Goal: Task Accomplishment & Management: Complete application form

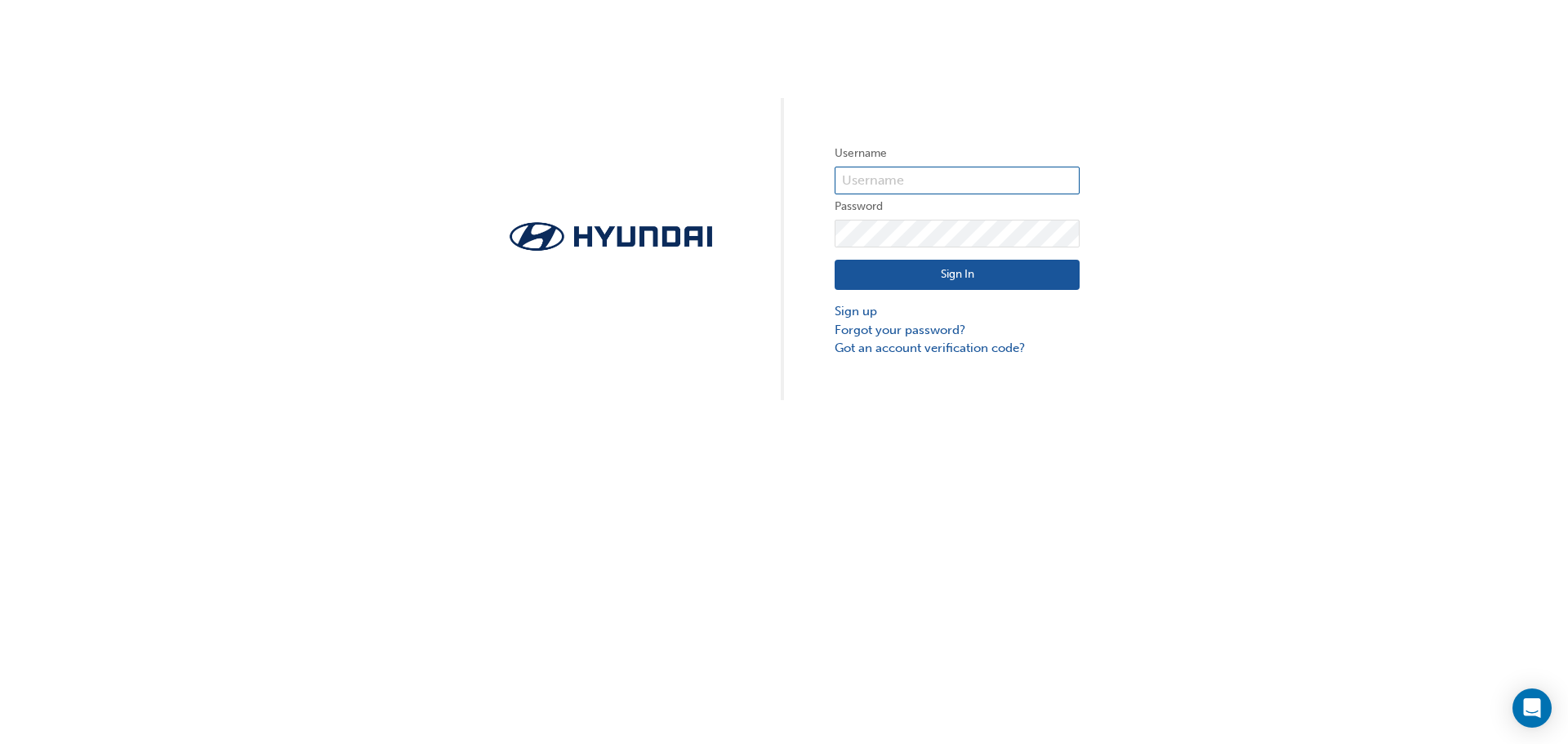
click at [913, 179] on input "text" at bounding box center [957, 181] width 245 height 28
type input "[PERSON_NAME][EMAIL_ADDRESS][DOMAIN_NAME]"
click at [871, 333] on link "Forgot your password?" at bounding box center [957, 331] width 245 height 19
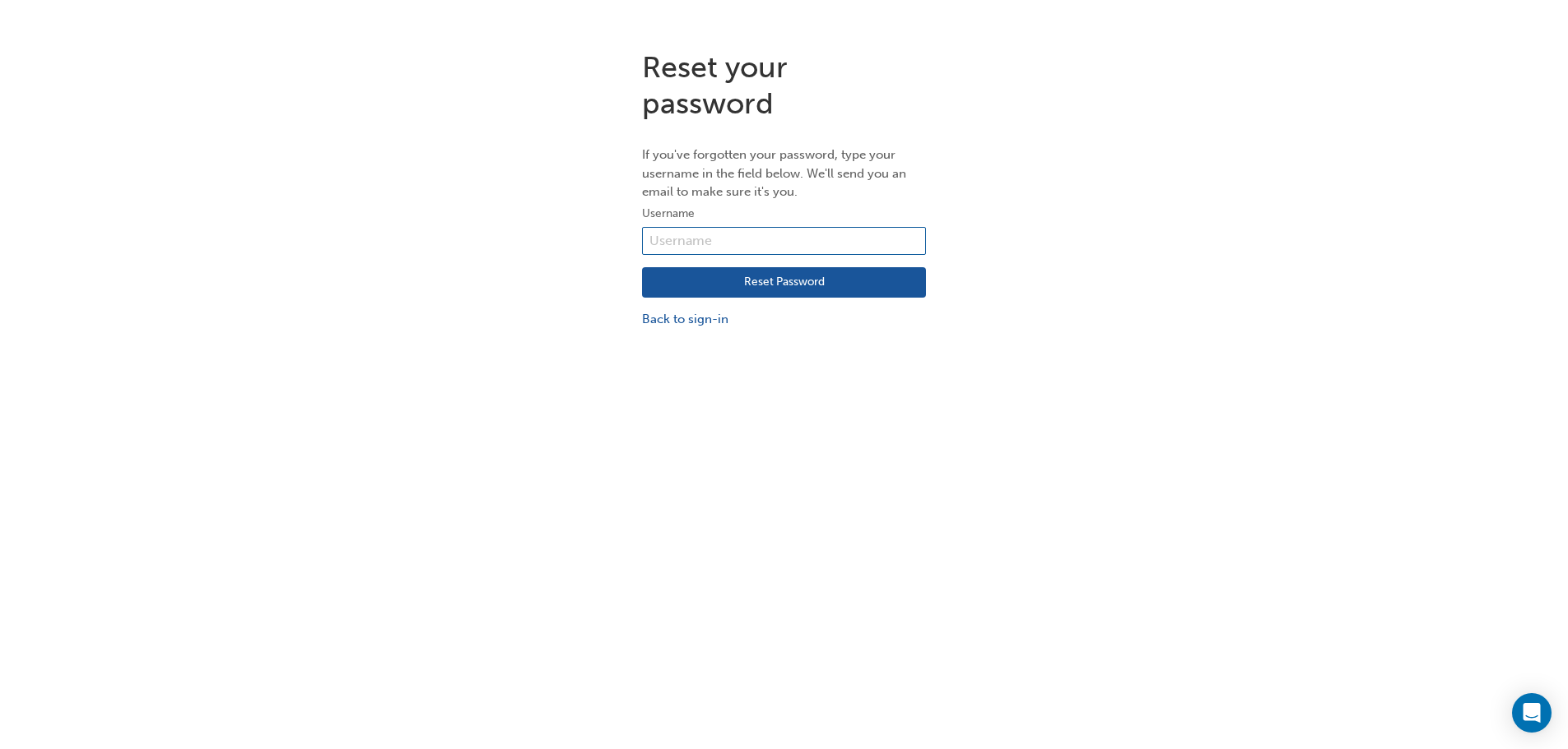
click at [770, 242] on input "text" at bounding box center [784, 241] width 284 height 28
type input "[PERSON_NAME][EMAIL_ADDRESS][DOMAIN_NAME]"
click at [772, 285] on button "Reset Password" at bounding box center [784, 283] width 284 height 31
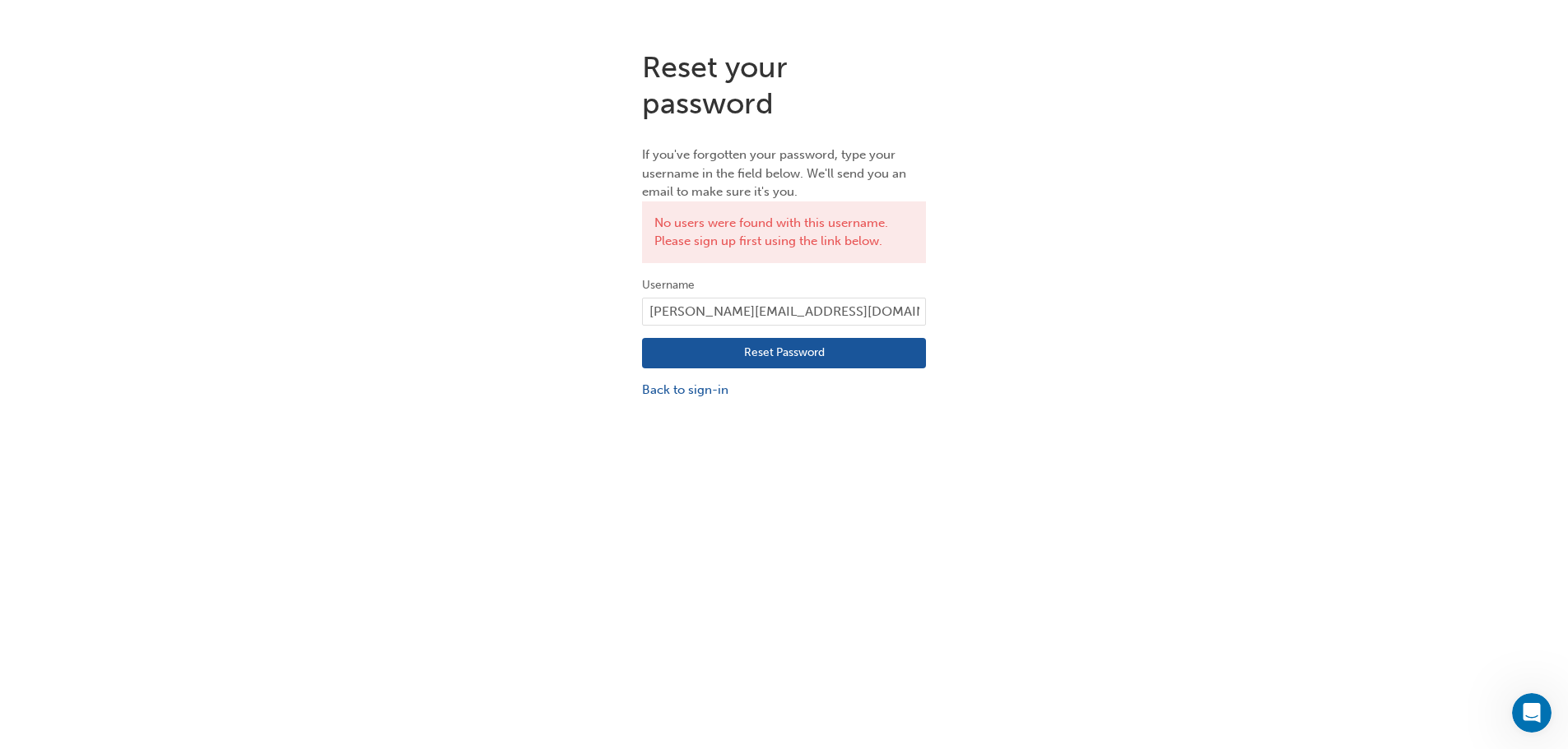
click at [794, 426] on div "Reset your password If you've forgotten your password, type your username in th…" at bounding box center [784, 411] width 1568 height 749
click at [804, 352] on button "Reset Password" at bounding box center [784, 354] width 284 height 31
click at [691, 460] on div "Reset your password If you've forgotten your password, type your username in th…" at bounding box center [784, 411] width 1568 height 749
click at [690, 455] on div "Reset your password If you've forgotten your password, type your username in th…" at bounding box center [784, 411] width 1568 height 749
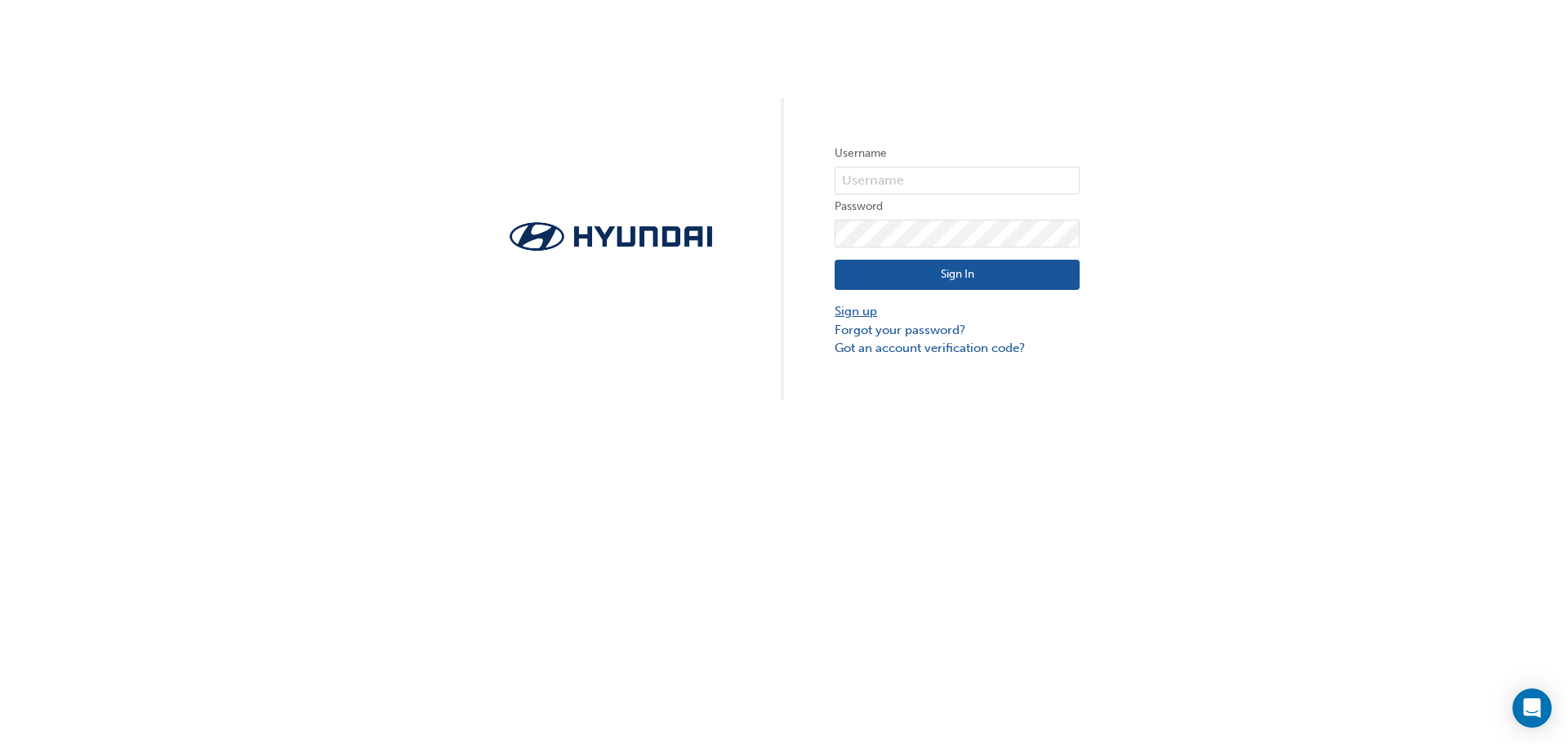
click at [857, 306] on link "Sign up" at bounding box center [957, 312] width 245 height 19
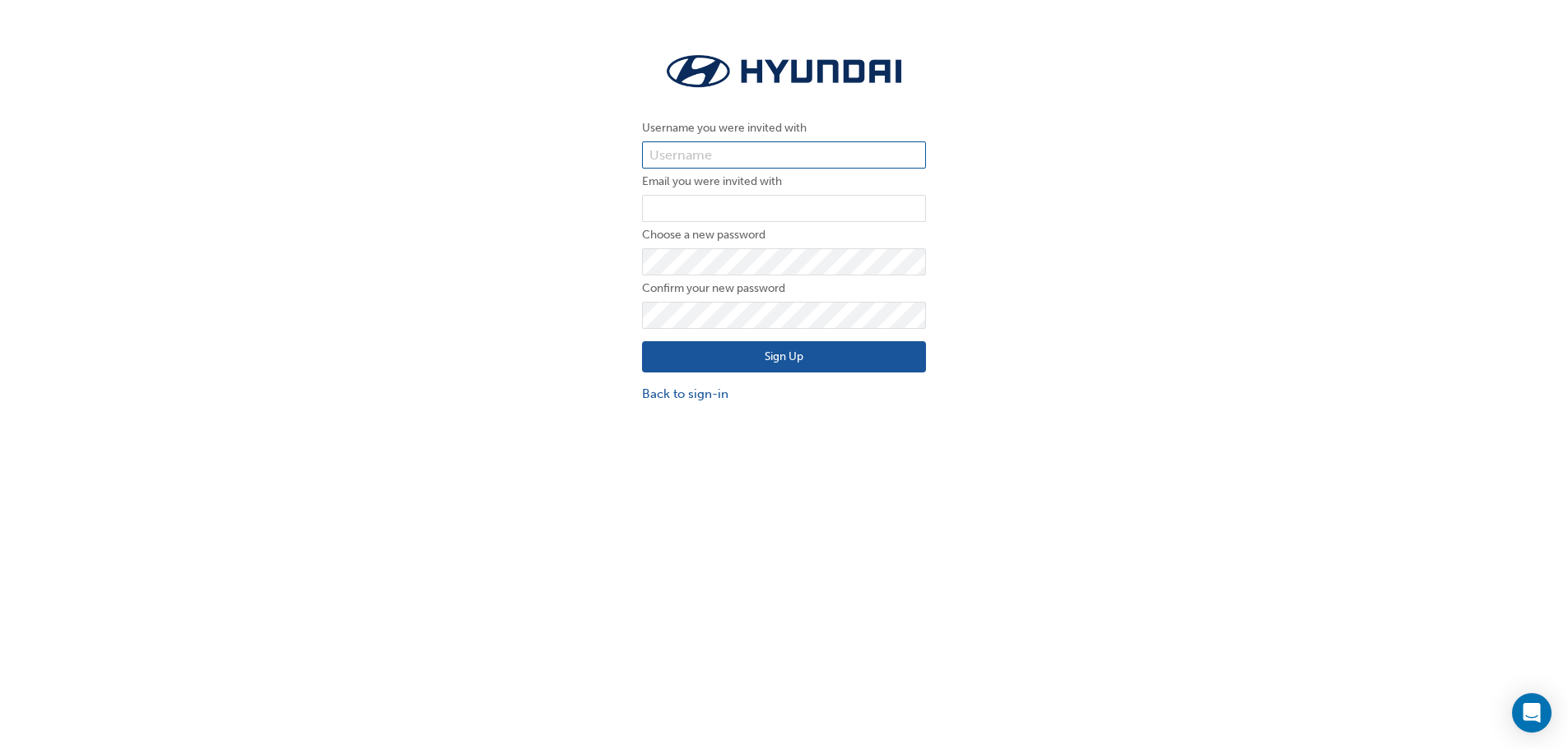
click at [684, 156] on input "text" at bounding box center [784, 156] width 284 height 28
type input "[PERSON_NAME][EMAIL_ADDRESS][DOMAIN_NAME]"
click at [761, 206] on input "email" at bounding box center [784, 209] width 284 height 28
click at [1096, 246] on div "Username you were invited with keegan@salemotorgroup.com.au Email you were invi…" at bounding box center [784, 225] width 1568 height 378
drag, startPoint x: 866, startPoint y: 153, endPoint x: 429, endPoint y: 188, distance: 438.4
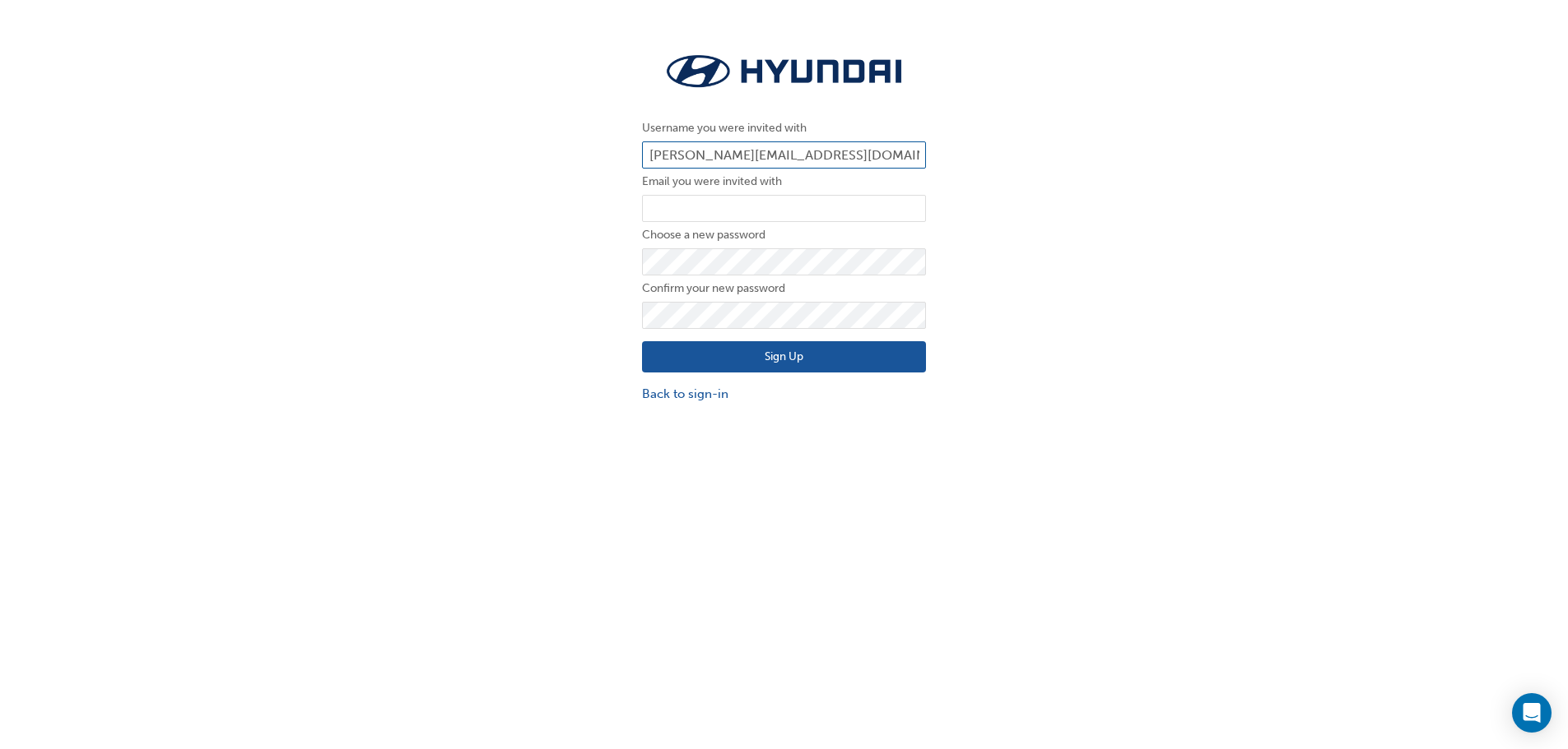
click at [429, 188] on div "Username you were invited with keegan@salemotorgroup.com.au Email you were invi…" at bounding box center [784, 225] width 1568 height 378
click at [683, 203] on input "email" at bounding box center [784, 209] width 284 height 28
paste input "[PERSON_NAME][EMAIL_ADDRESS][DOMAIN_NAME]"
type input "[PERSON_NAME][EMAIL_ADDRESS][DOMAIN_NAME]"
drag, startPoint x: 818, startPoint y: 462, endPoint x: 802, endPoint y: 425, distance: 40.3
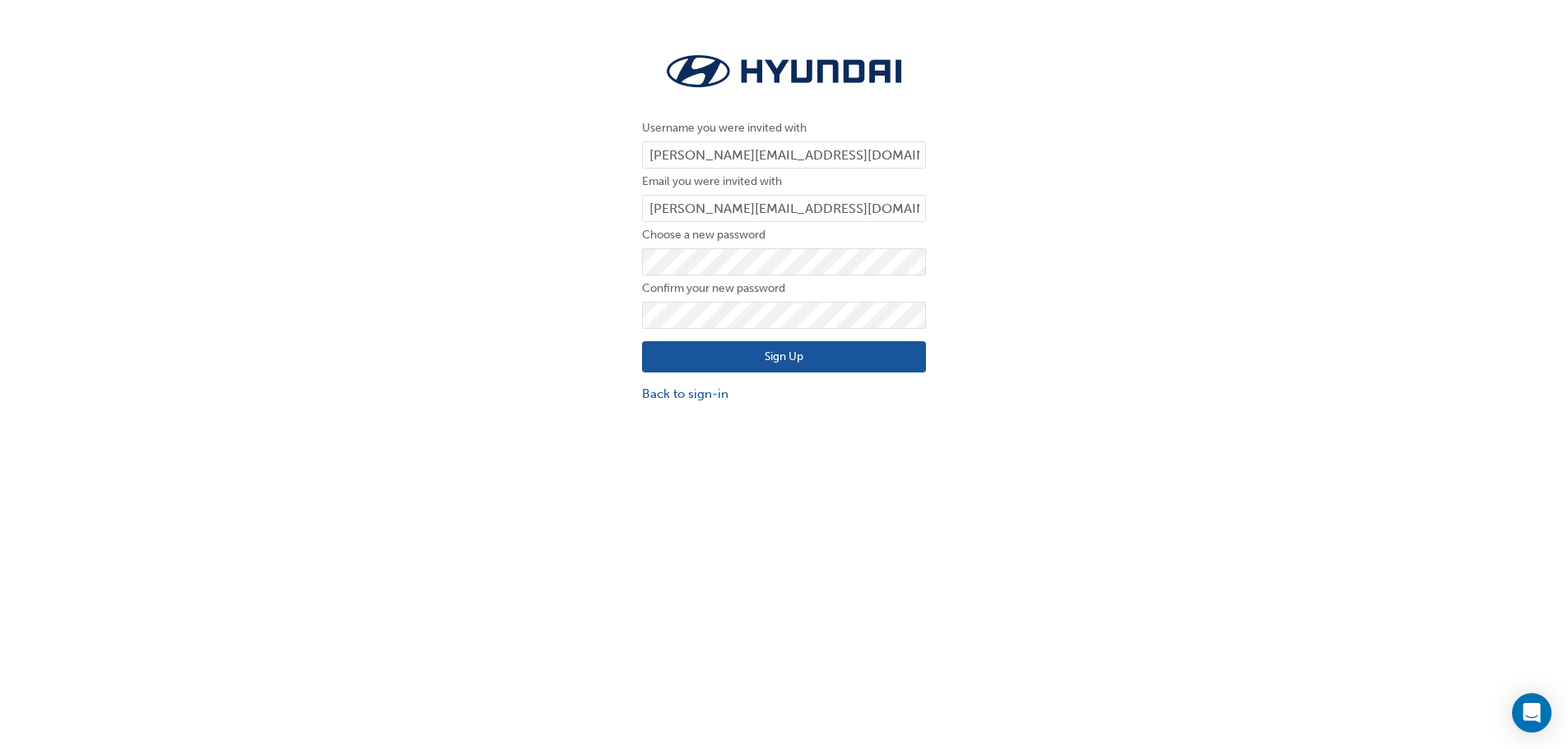
click at [816, 461] on div "Username you were invited with keegan@salemotorgroup.com.au Email you were invi…" at bounding box center [784, 411] width 1568 height 749
click at [790, 355] on button "Sign Up" at bounding box center [784, 357] width 284 height 31
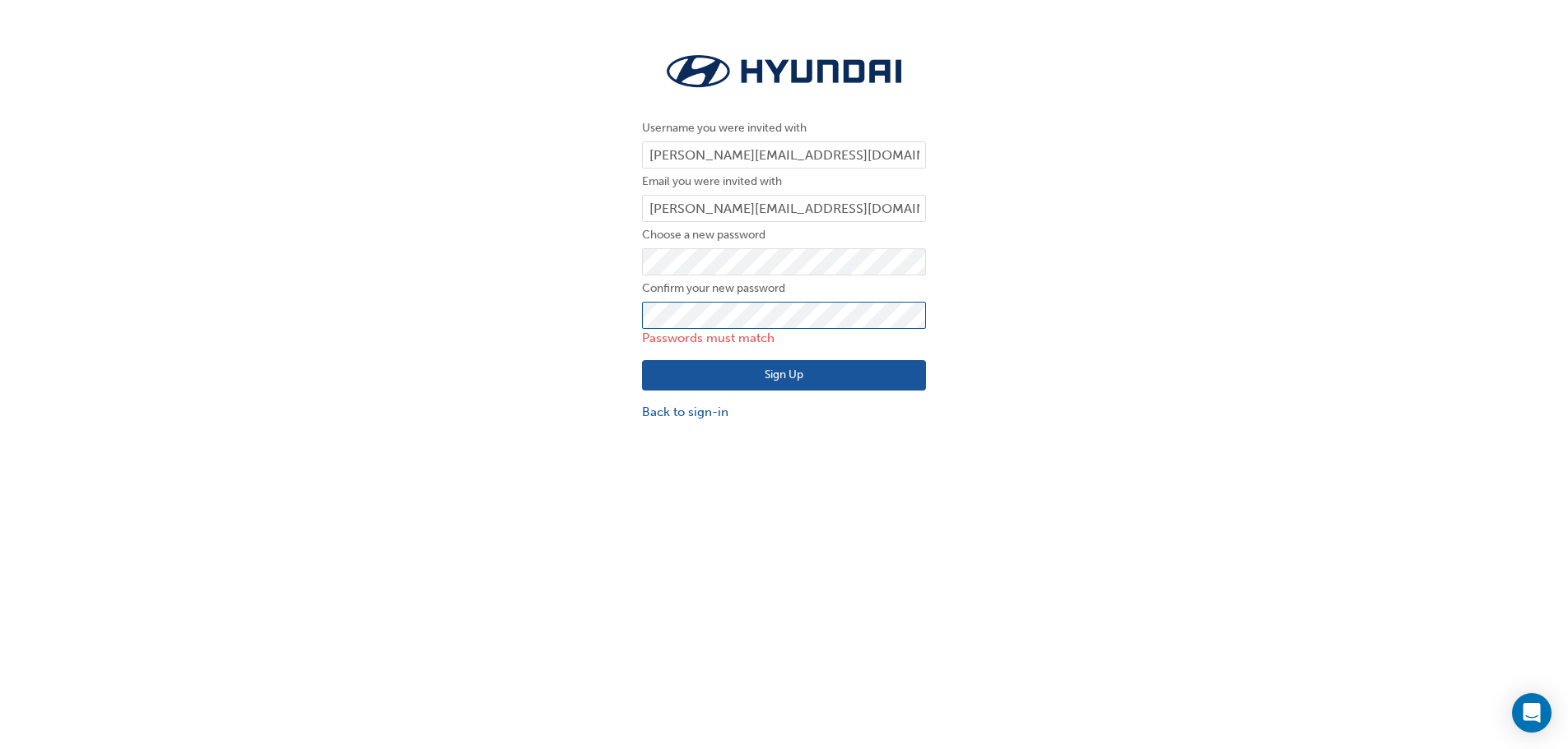
click at [389, 339] on div "Username you were invited with keegan@salemotorgroup.com.au Email you were invi…" at bounding box center [784, 235] width 1568 height 398
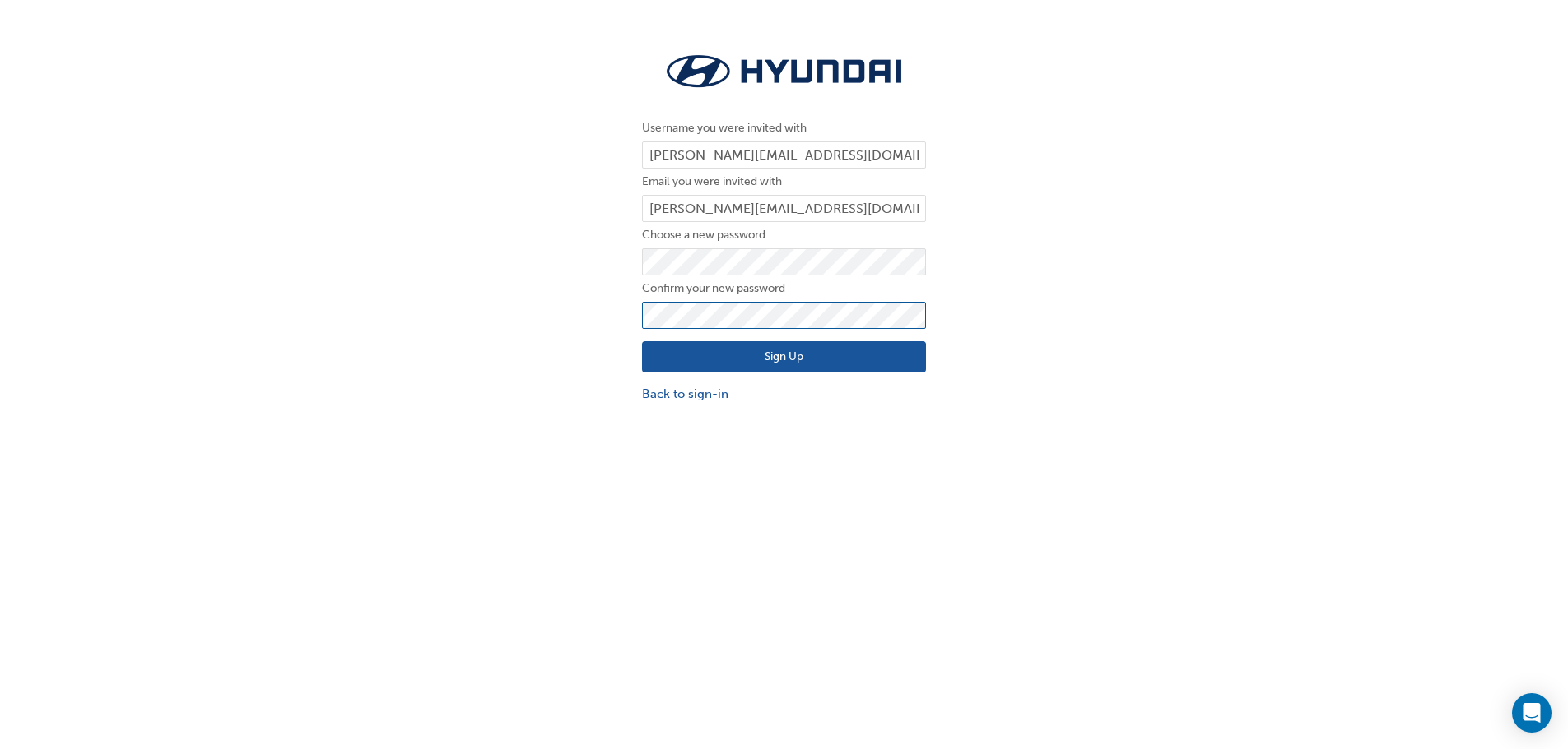
click button "Sign Up" at bounding box center [784, 357] width 284 height 31
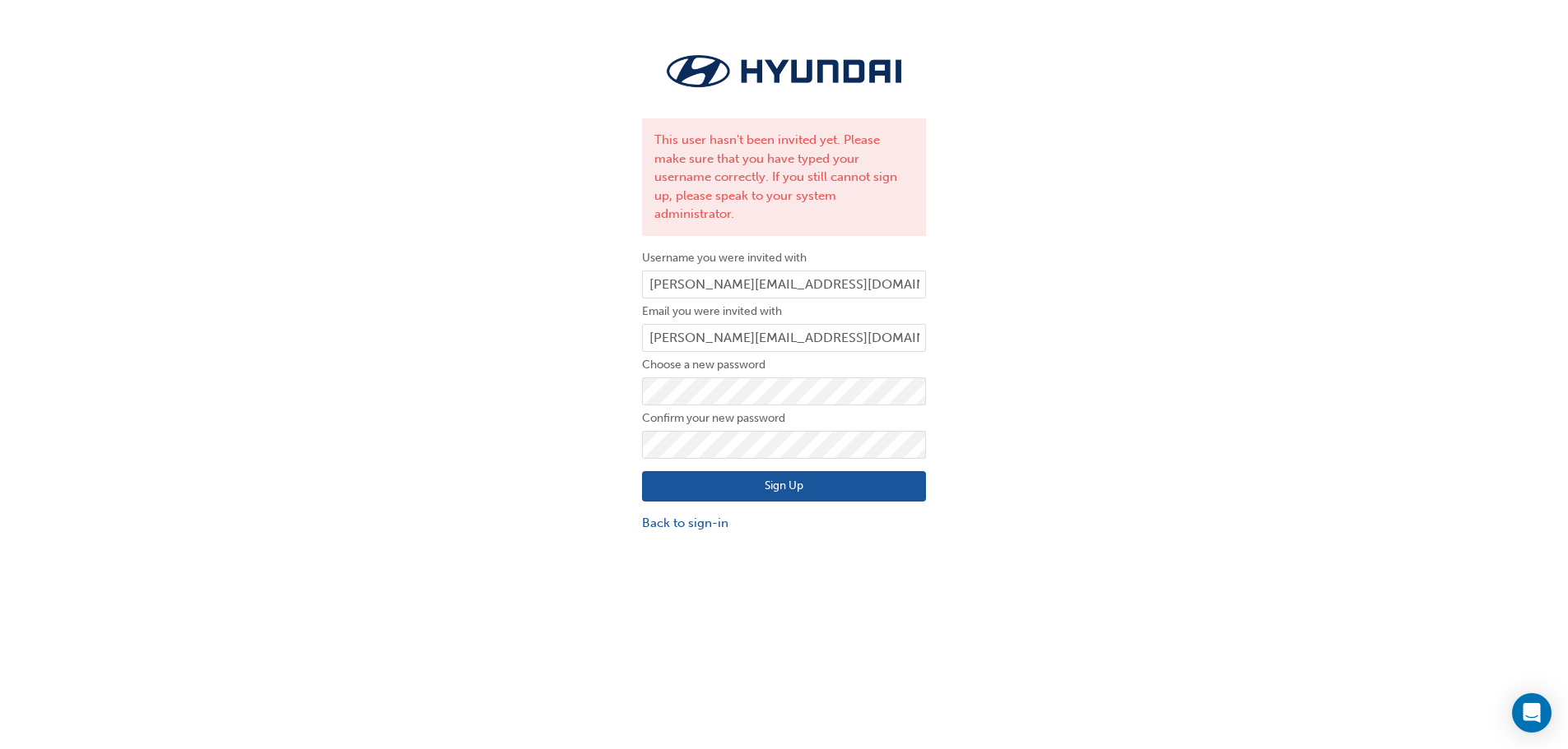
click at [456, 482] on div "This user hasn't been invited yet. Please make sure that you have typed your us…" at bounding box center [784, 291] width 1568 height 509
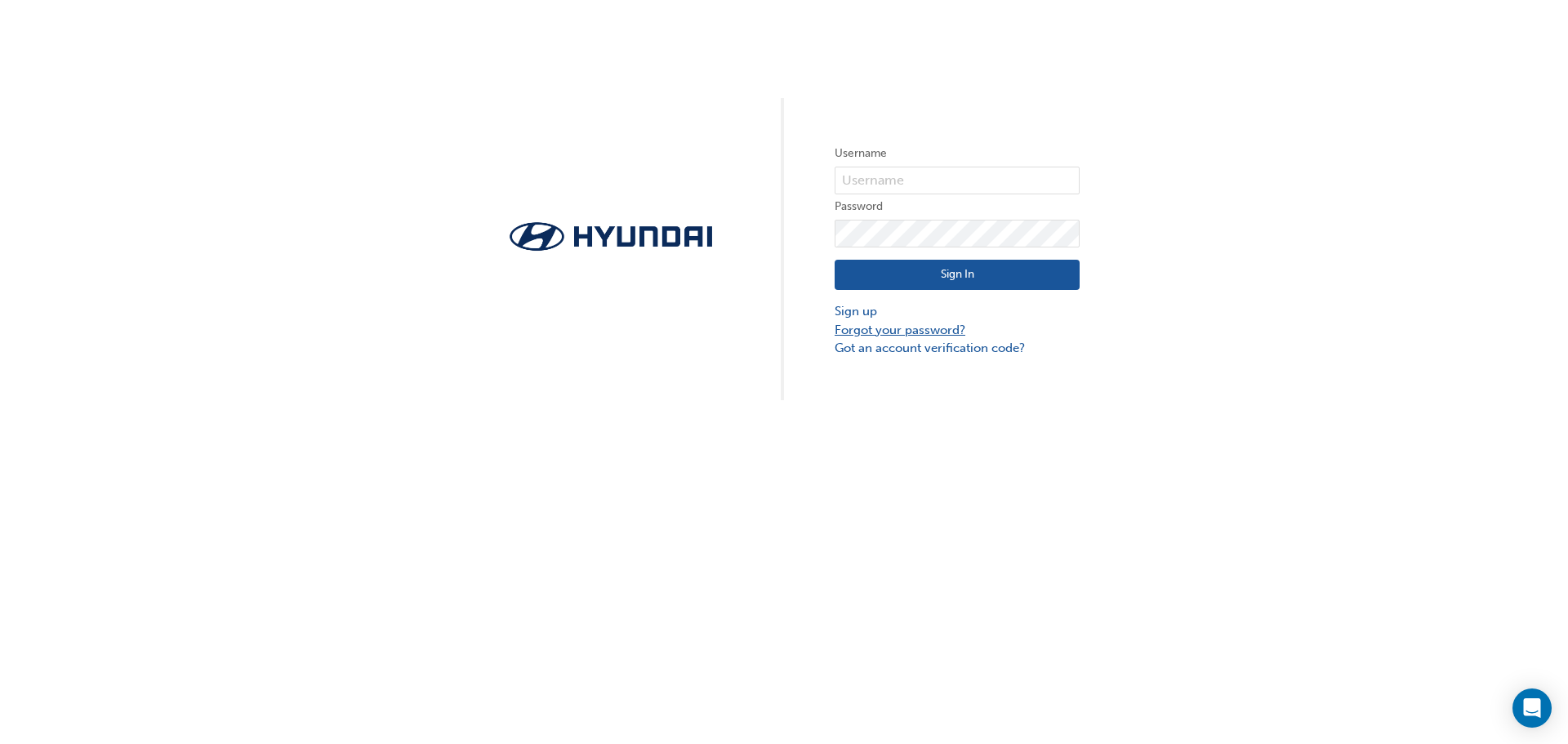
drag, startPoint x: 885, startPoint y: 332, endPoint x: 898, endPoint y: 379, distance: 48.8
click at [885, 332] on link "Forgot your password?" at bounding box center [957, 331] width 245 height 19
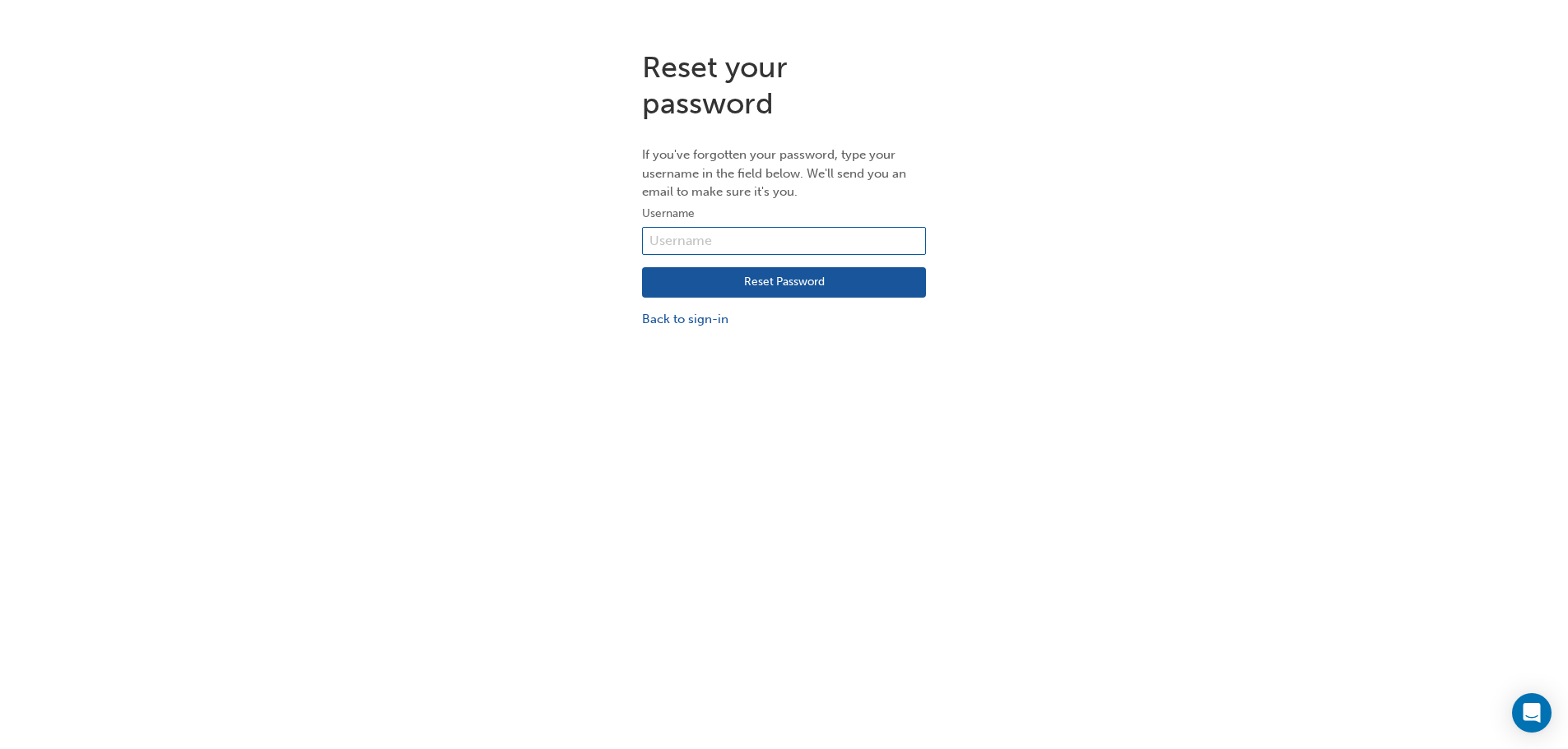
click at [729, 245] on input "text" at bounding box center [784, 241] width 284 height 28
type input "[PERSON_NAME][EMAIL_ADDRESS][DOMAIN_NAME]"
drag, startPoint x: 1004, startPoint y: 379, endPoint x: 995, endPoint y: 370, distance: 12.7
click at [995, 370] on div "Reset your password If you've forgotten your password, type your username in th…" at bounding box center [784, 411] width 1568 height 749
click at [828, 272] on button "Reset Password" at bounding box center [784, 283] width 284 height 31
